Goal: Task Accomplishment & Management: Use online tool/utility

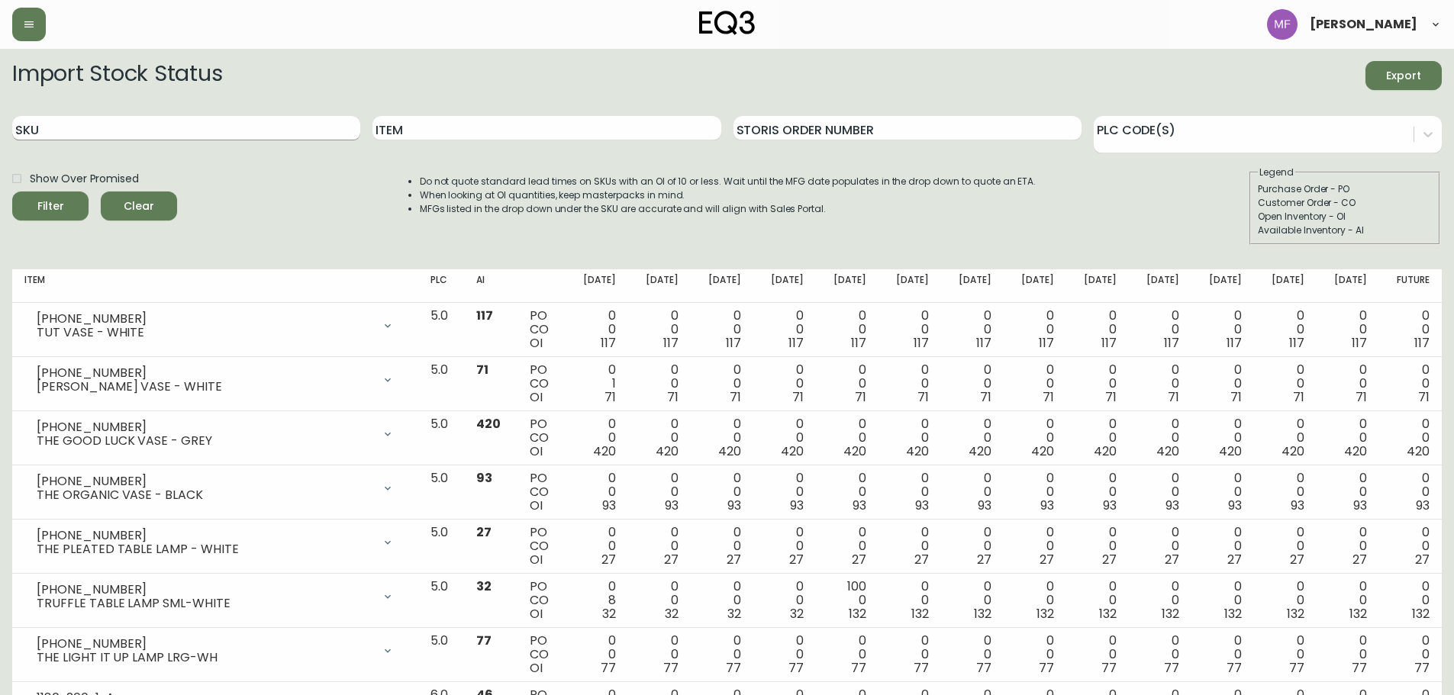
click at [212, 133] on input "SKU" at bounding box center [186, 128] width 348 height 24
paste input "[PHONE_NUMBER]"
click at [12, 192] on button "Filter" at bounding box center [50, 206] width 76 height 29
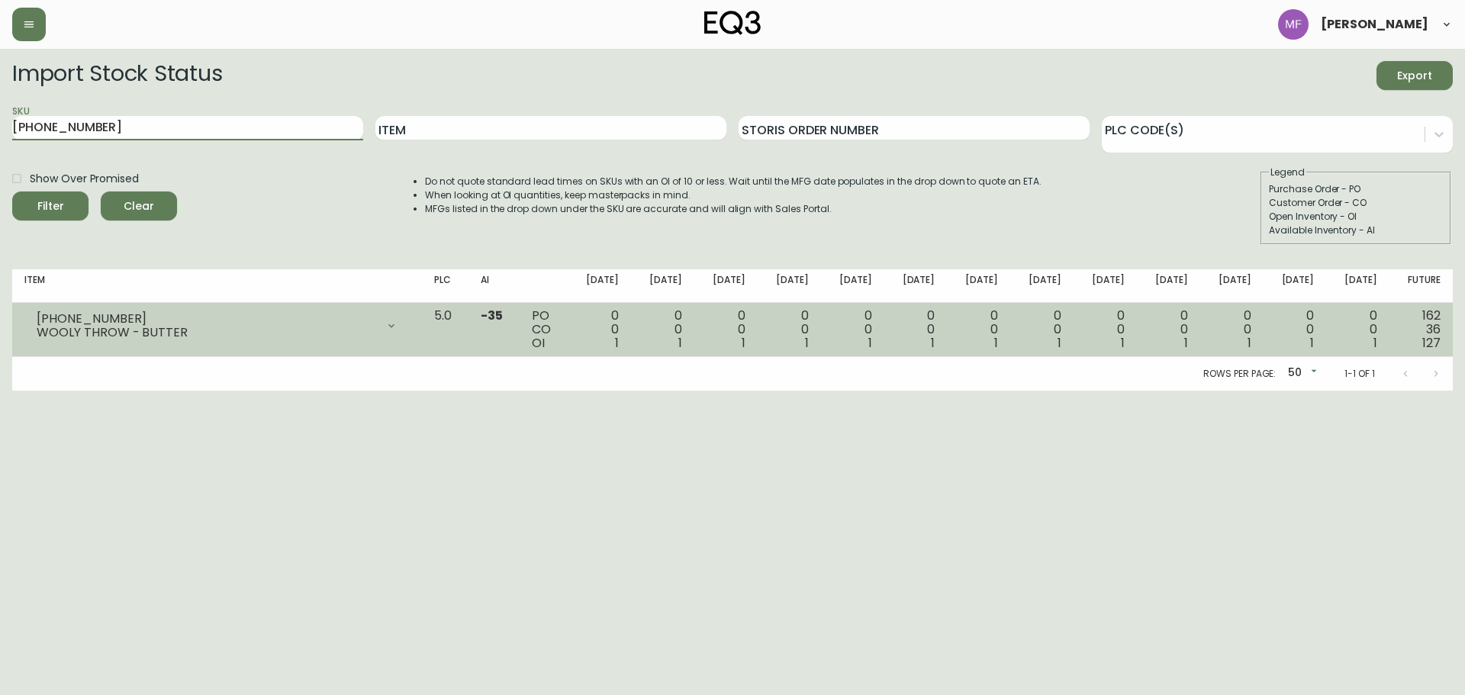
click at [398, 331] on icon at bounding box center [391, 326] width 12 height 12
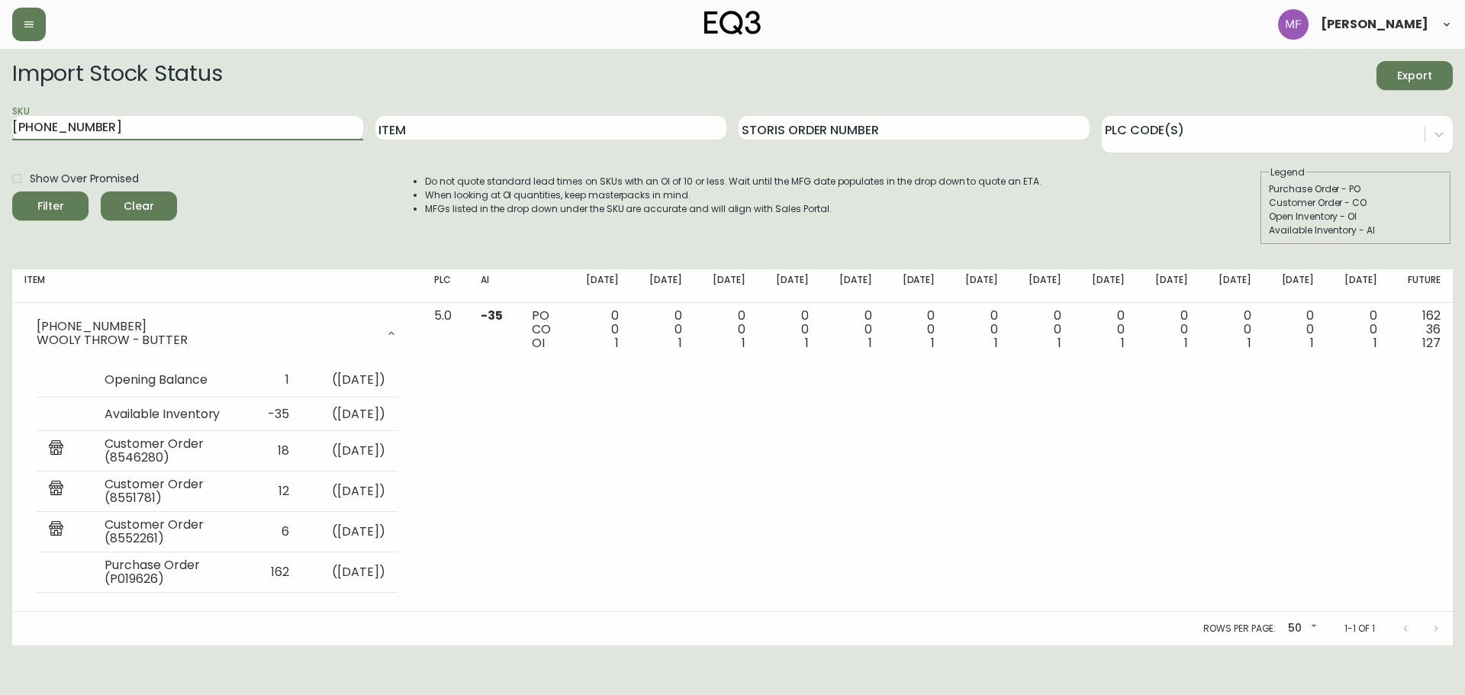
drag, startPoint x: 56, startPoint y: 129, endPoint x: -2, endPoint y: 123, distance: 58.3
click at [0, 123] on html "[PERSON_NAME] Import Stock Status Export SKU [PHONE_NUMBER] Item Storis Order N…" at bounding box center [732, 323] width 1465 height 646
click at [12, 192] on button "Filter" at bounding box center [50, 206] width 76 height 29
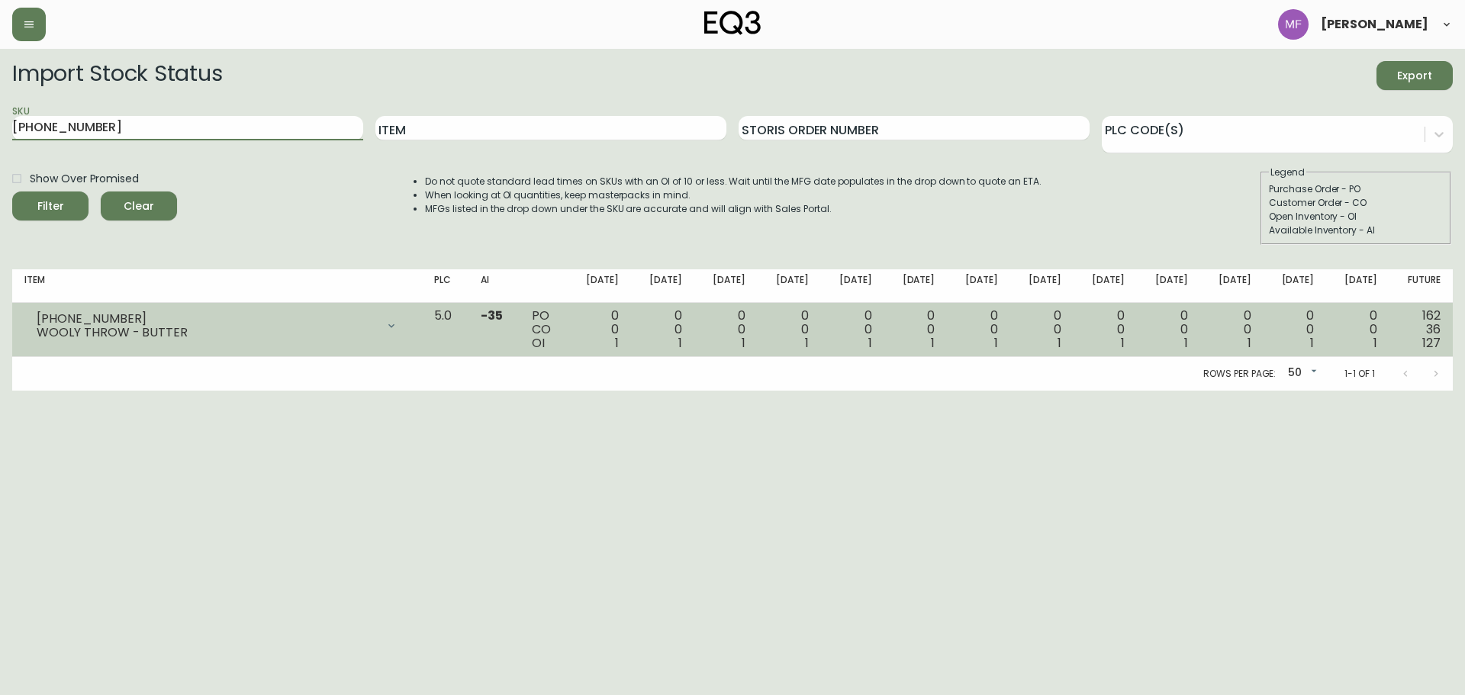
click at [407, 317] on div at bounding box center [391, 326] width 31 height 31
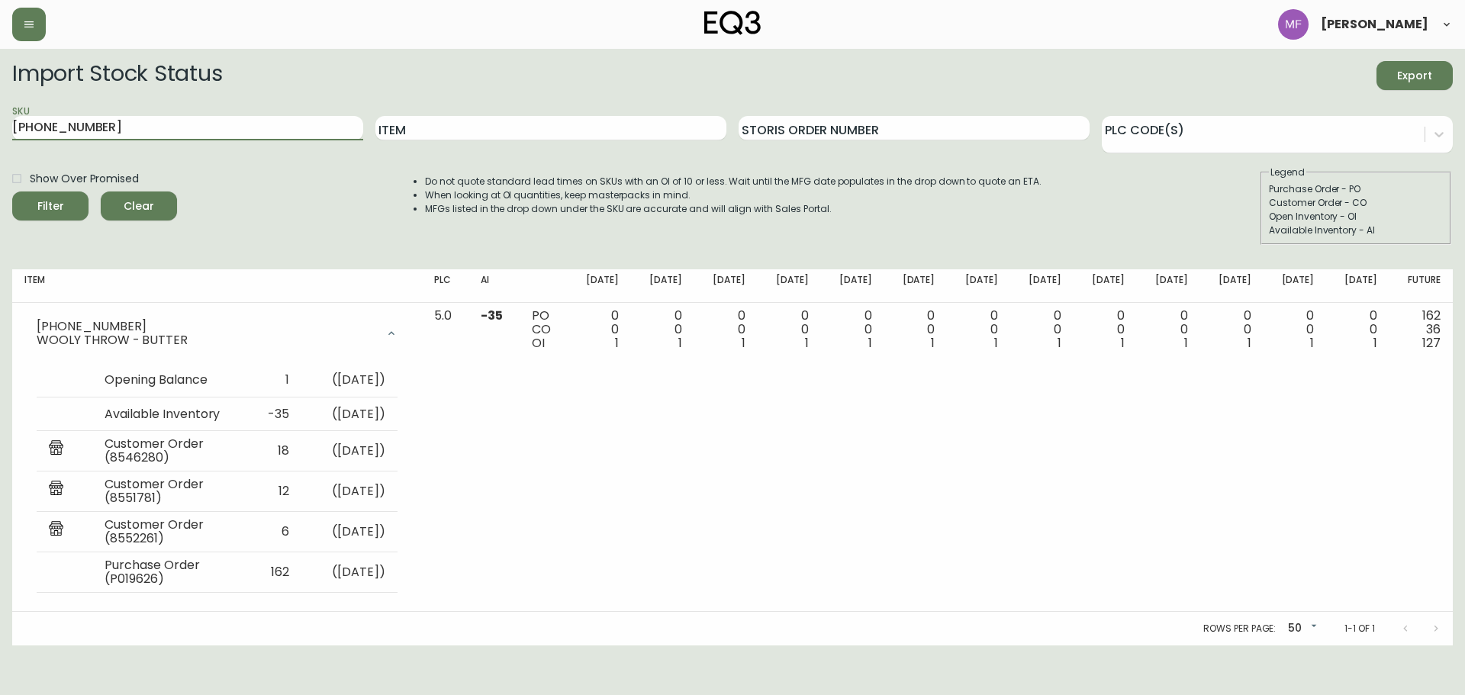
drag, startPoint x: -16, startPoint y: 127, endPoint x: -94, endPoint y: 127, distance: 77.8
click at [0, 127] on html "[PERSON_NAME] Import Stock Status Export SKU [PHONE_NUMBER] Item Storis Order N…" at bounding box center [732, 323] width 1465 height 646
paste input "3"
click at [12, 192] on button "Filter" at bounding box center [50, 206] width 76 height 29
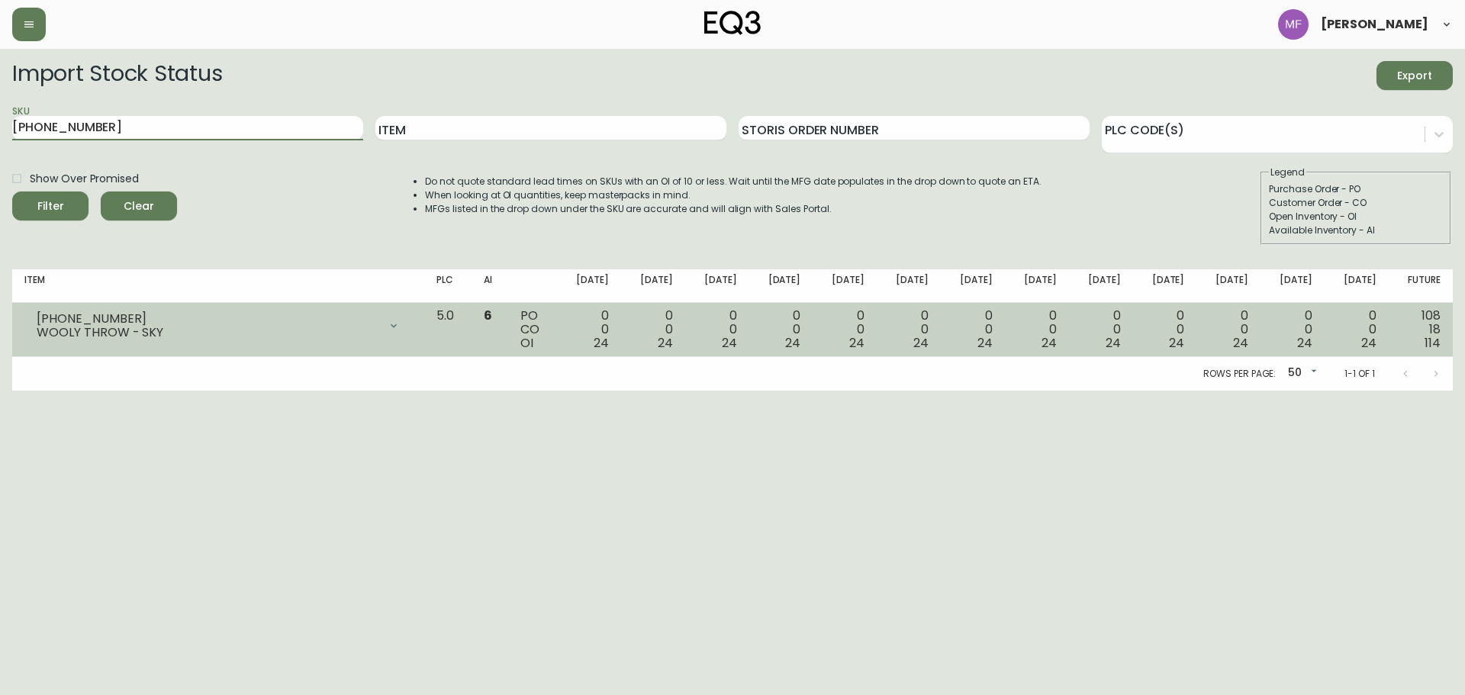
click at [400, 322] on icon at bounding box center [394, 326] width 12 height 12
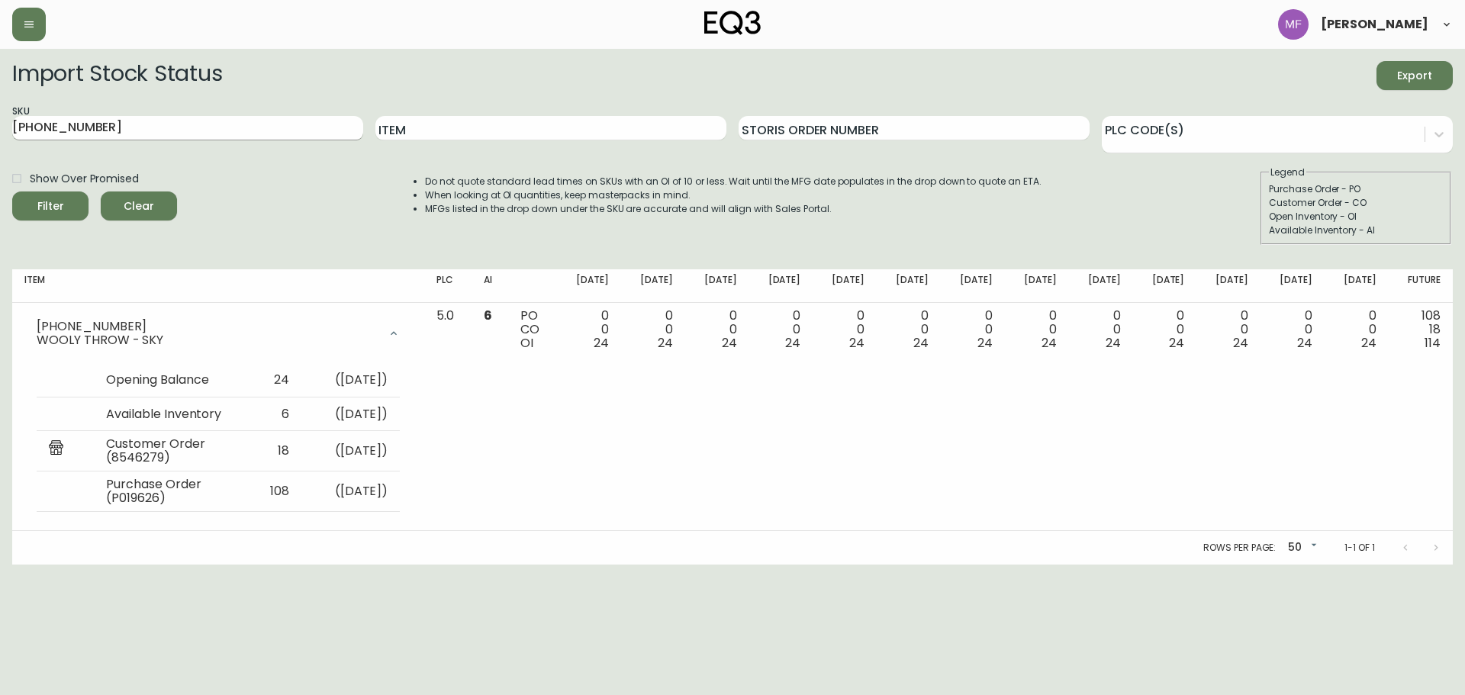
click at [133, 121] on input "[PHONE_NUMBER]" at bounding box center [187, 128] width 351 height 24
type input "1"
paste input "[PHONE_NUMBER]"
type input "[PHONE_NUMBER]"
click at [12, 192] on button "Filter" at bounding box center [50, 206] width 76 height 29
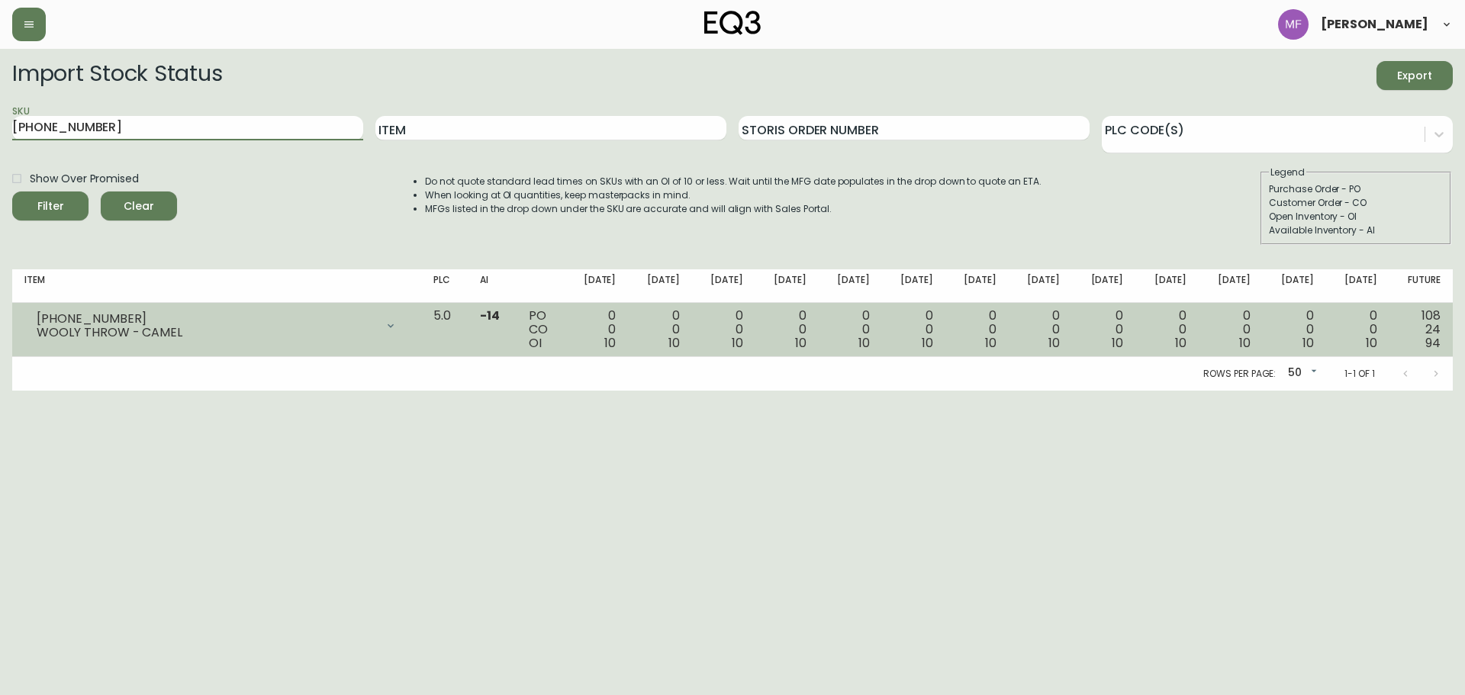
click at [397, 322] on icon at bounding box center [391, 326] width 12 height 12
